Goal: Information Seeking & Learning: Find specific fact

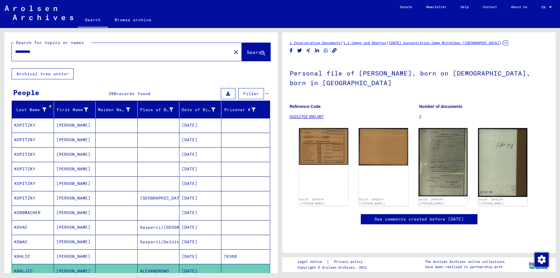
click at [55, 54] on input "**********" at bounding box center [121, 52] width 213 height 6
type input "*"
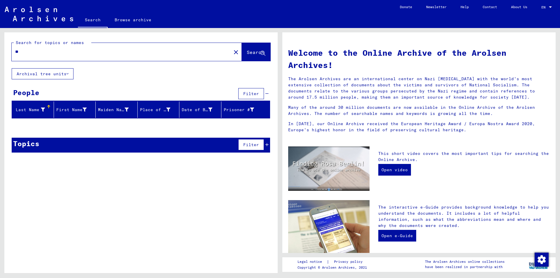
type input "*"
click at [34, 51] on input "**********" at bounding box center [119, 52] width 209 height 6
type input "********"
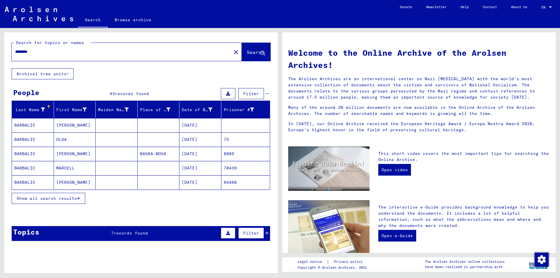
click at [81, 198] on button "Show all search results" at bounding box center [48, 198] width 73 height 11
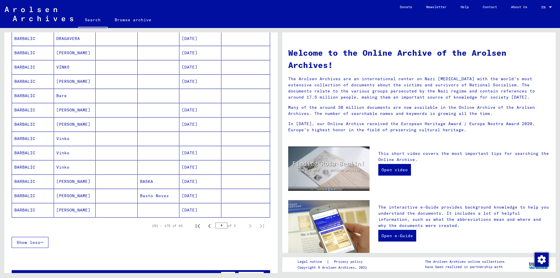
scroll to position [262, 0]
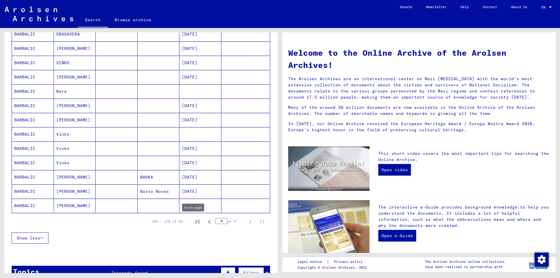
click at [196, 221] on icon "First page" at bounding box center [198, 222] width 8 height 8
click at [246, 223] on icon "Next page" at bounding box center [250, 222] width 8 height 8
type input "*"
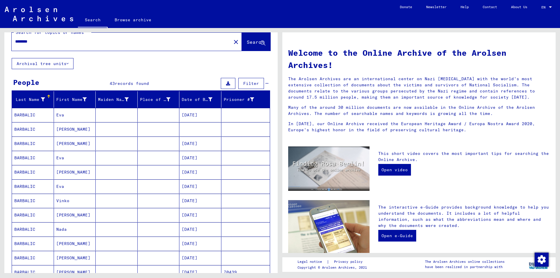
scroll to position [0, 0]
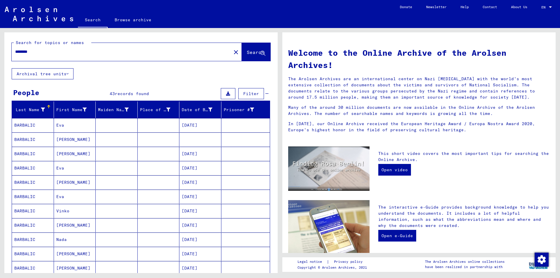
click at [46, 51] on input "********" at bounding box center [119, 52] width 209 height 6
type input "*"
type input "******"
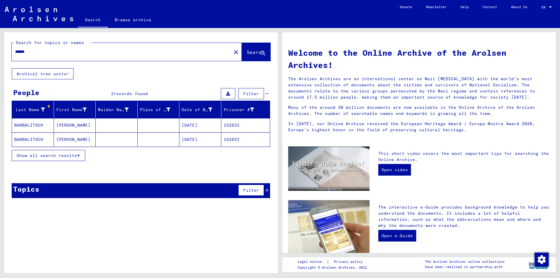
click at [195, 126] on mat-cell "[DATE]" at bounding box center [200, 125] width 42 height 14
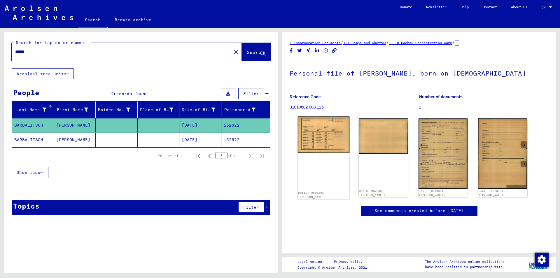
click at [334, 133] on img at bounding box center [324, 134] width 52 height 36
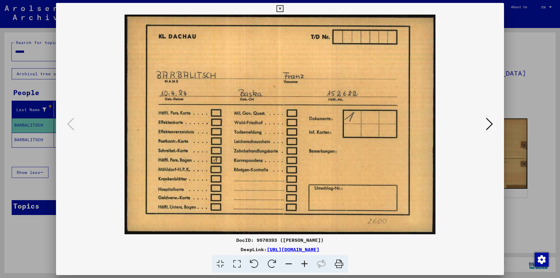
click at [488, 124] on icon at bounding box center [489, 124] width 7 height 14
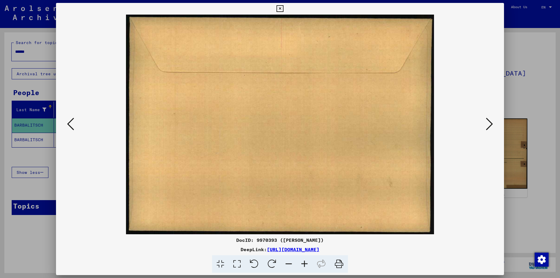
click at [489, 124] on icon at bounding box center [489, 124] width 7 height 14
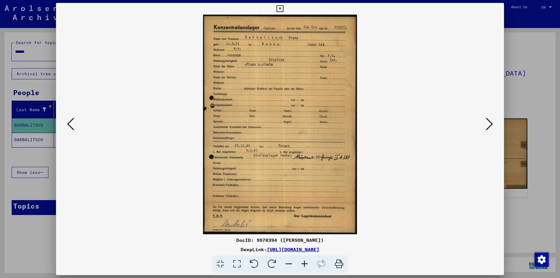
click at [280, 7] on icon at bounding box center [279, 8] width 7 height 7
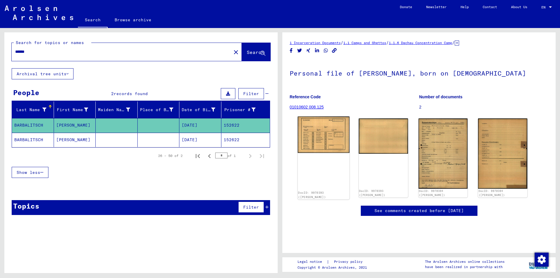
click at [333, 131] on img at bounding box center [324, 134] width 52 height 36
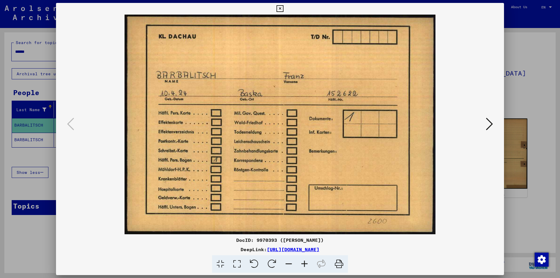
click at [482, 148] on img at bounding box center [280, 125] width 408 height 220
click at [489, 124] on icon at bounding box center [489, 124] width 7 height 14
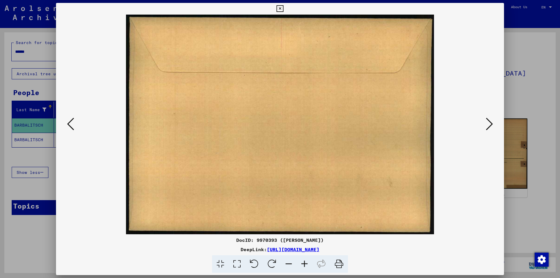
click at [70, 121] on icon at bounding box center [70, 124] width 7 height 14
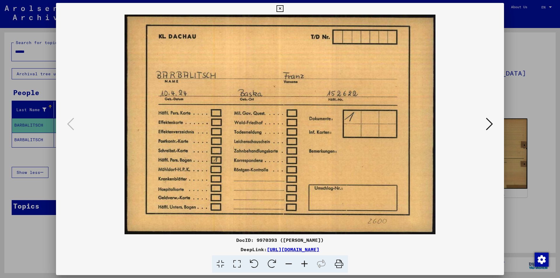
click at [490, 124] on icon at bounding box center [489, 124] width 7 height 14
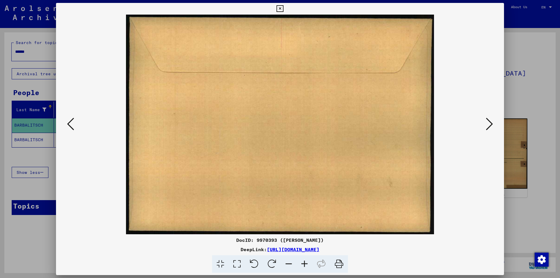
click at [490, 124] on icon at bounding box center [489, 124] width 7 height 14
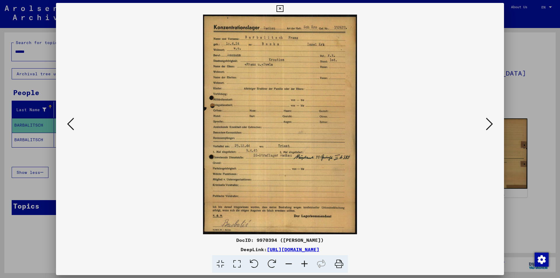
click at [306, 263] on icon at bounding box center [305, 264] width 16 height 18
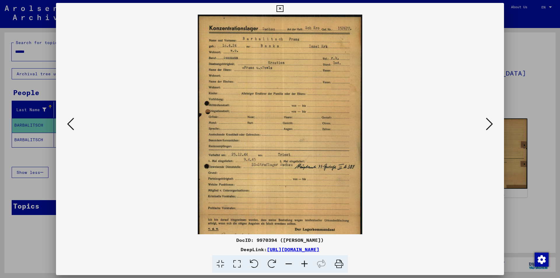
click at [305, 264] on icon at bounding box center [305, 264] width 16 height 18
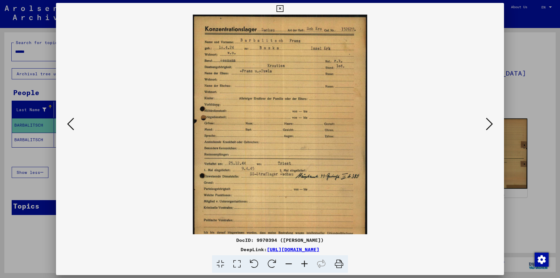
click at [305, 264] on icon at bounding box center [305, 264] width 16 height 18
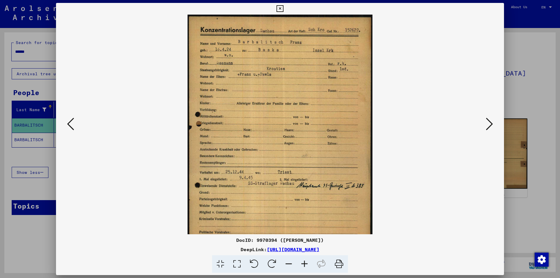
click at [305, 264] on icon at bounding box center [305, 264] width 16 height 18
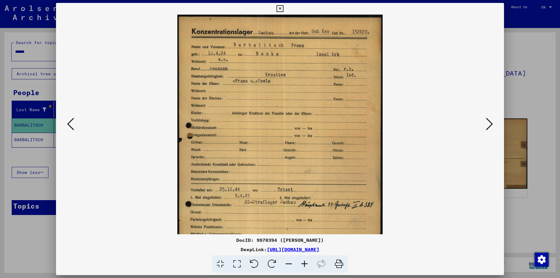
click at [305, 264] on icon at bounding box center [305, 264] width 16 height 18
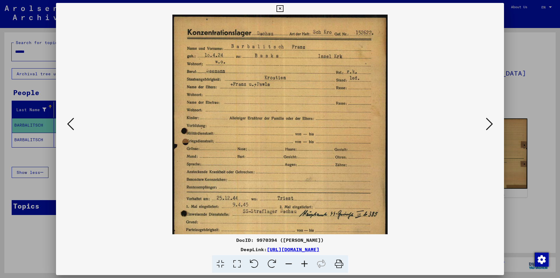
click at [305, 265] on icon at bounding box center [305, 264] width 16 height 18
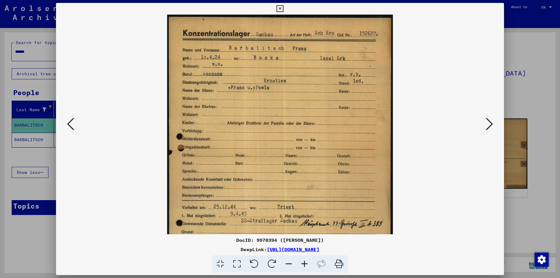
click at [305, 265] on icon at bounding box center [305, 264] width 16 height 18
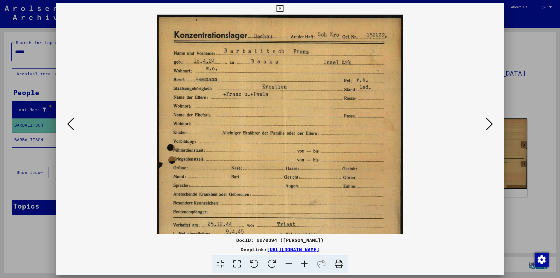
click at [305, 265] on icon at bounding box center [305, 264] width 16 height 18
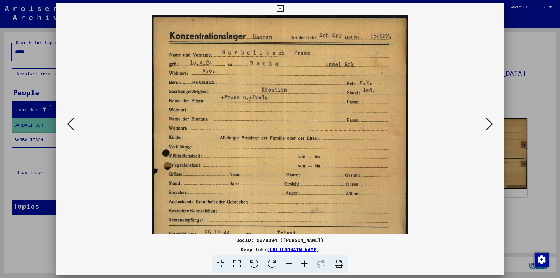
click at [305, 266] on icon at bounding box center [305, 264] width 16 height 18
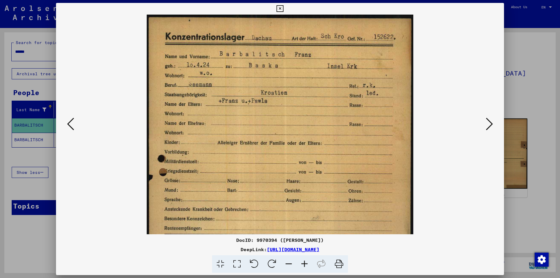
click at [305, 266] on icon at bounding box center [305, 264] width 16 height 18
click at [304, 266] on icon at bounding box center [305, 264] width 16 height 18
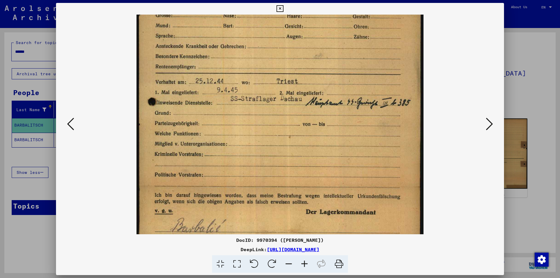
scroll to position [179, 0]
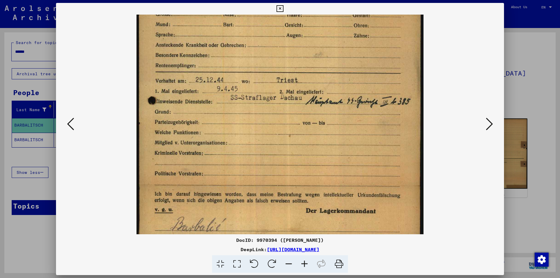
drag, startPoint x: 295, startPoint y: 197, endPoint x: 274, endPoint y: 19, distance: 180.0
click at [274, 19] on img at bounding box center [279, 40] width 287 height 409
click at [489, 125] on icon at bounding box center [489, 124] width 7 height 14
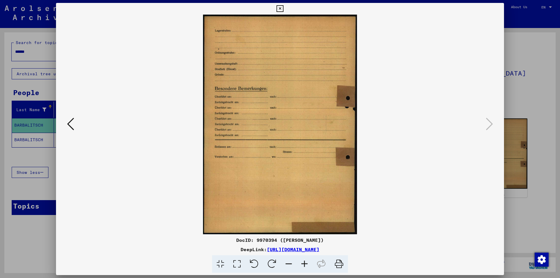
scroll to position [0, 0]
click at [279, 7] on icon at bounding box center [279, 8] width 7 height 7
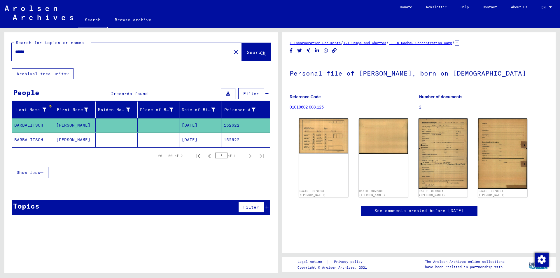
click at [203, 139] on mat-cell "[DATE]" at bounding box center [200, 140] width 42 height 14
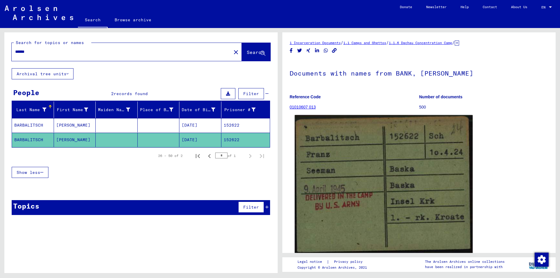
click at [355, 161] on img at bounding box center [384, 184] width 178 height 139
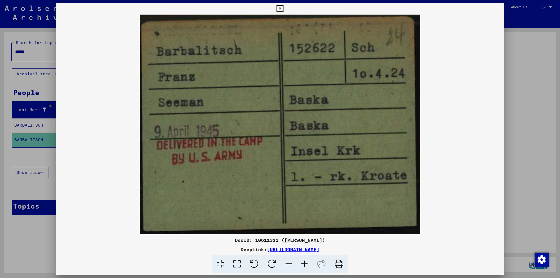
click at [279, 10] on icon at bounding box center [279, 8] width 7 height 7
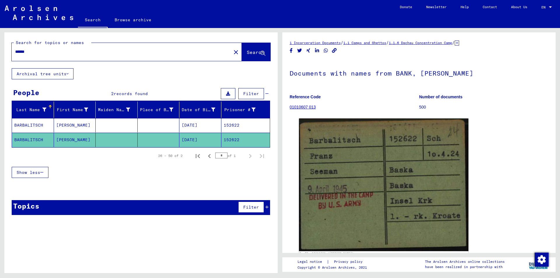
click at [206, 126] on mat-cell "[DATE]" at bounding box center [200, 125] width 42 height 14
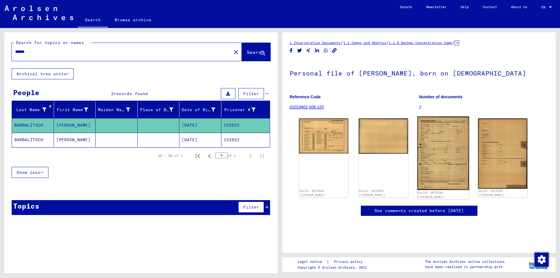
click at [444, 152] on img at bounding box center [443, 152] width 52 height 73
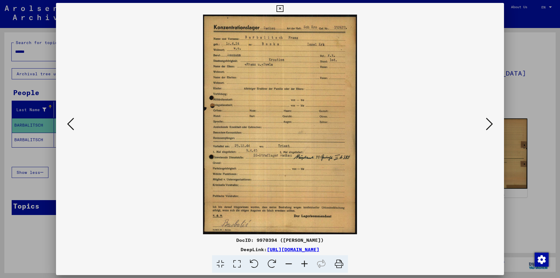
click at [281, 9] on icon at bounding box center [279, 8] width 7 height 7
